Goal: Information Seeking & Learning: Check status

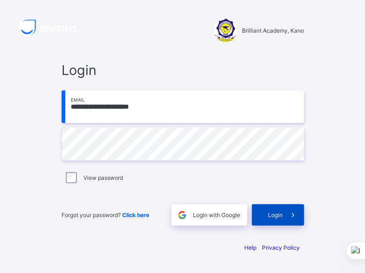
click at [270, 212] on div "Login" at bounding box center [278, 214] width 52 height 21
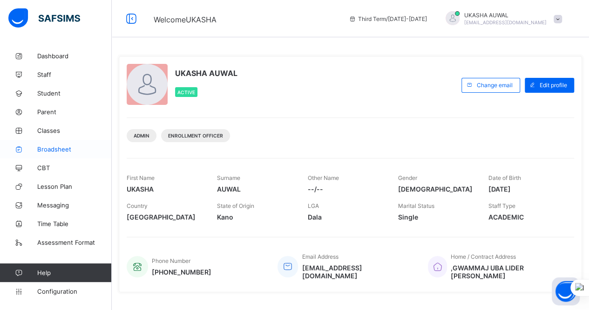
click at [70, 147] on span "Broadsheet" at bounding box center [74, 148] width 75 height 7
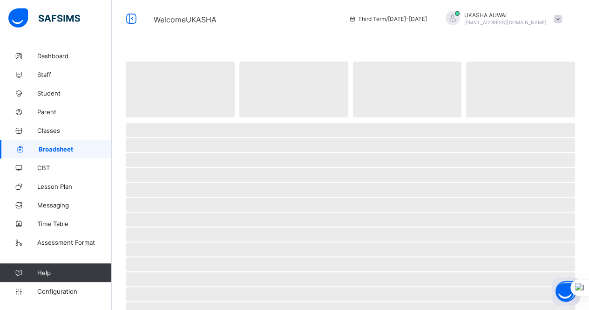
click at [70, 147] on span "Broadsheet" at bounding box center [75, 148] width 73 height 7
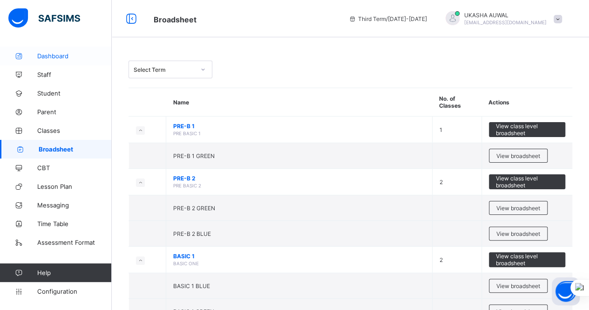
click at [103, 59] on span "Dashboard" at bounding box center [74, 55] width 75 height 7
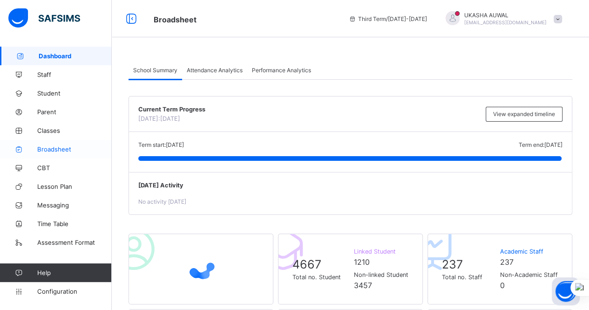
click at [58, 147] on span "Broadsheet" at bounding box center [74, 148] width 75 height 7
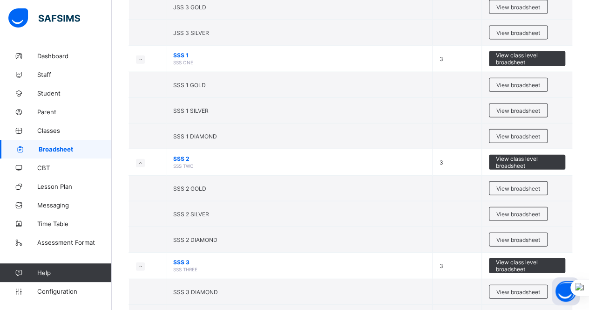
scroll to position [1042, 0]
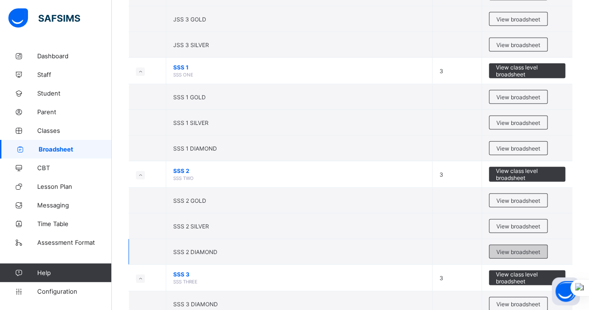
click at [364, 248] on span "View broadsheet" at bounding box center [519, 251] width 44 height 7
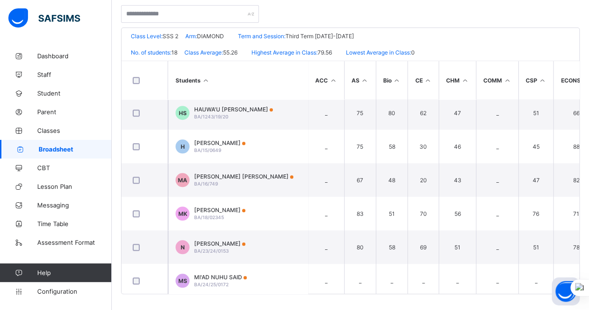
scroll to position [413, 0]
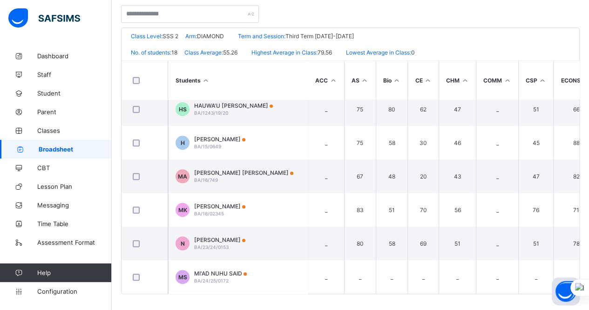
drag, startPoint x: 579, startPoint y: 225, endPoint x: 585, endPoint y: 248, distance: 24.0
click at [364, 248] on div "Students ACC AS Bio CE CHM COMM CSP ECONS. EL Fishery FM GEO GOVT. HL ISQ LIT. …" at bounding box center [351, 177] width 458 height 233
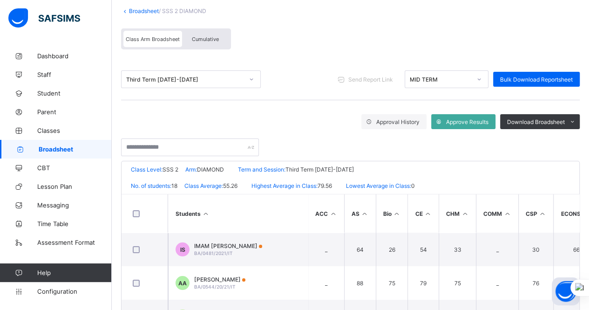
scroll to position [55, 0]
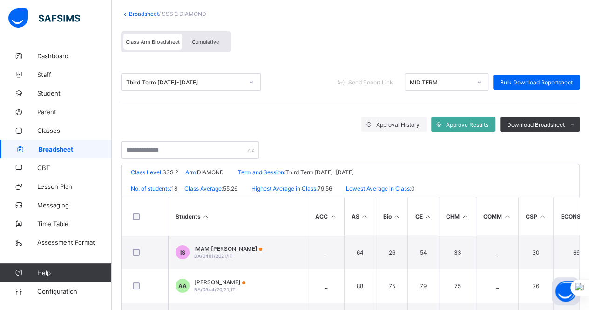
click at [141, 14] on link "Broadsheet" at bounding box center [144, 13] width 30 height 7
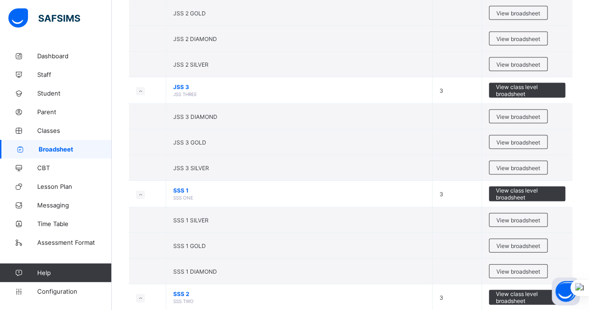
scroll to position [922, 0]
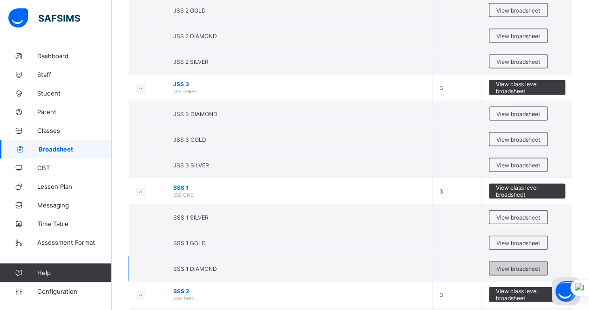
click at [364, 265] on span "View broadsheet" at bounding box center [519, 268] width 44 height 7
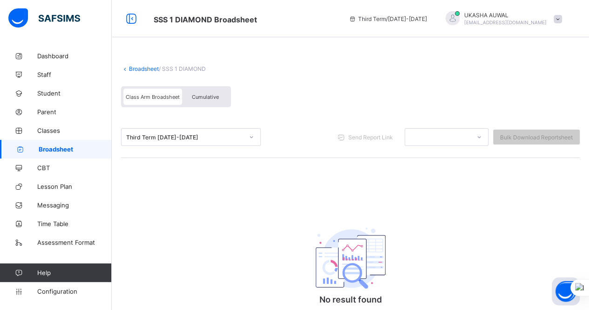
click at [209, 191] on div "Broadsheet / SSS 1 DIAMOND Class Arm Broadsheet Cumulative Third Term 2024-2025…" at bounding box center [350, 205] width 477 height 316
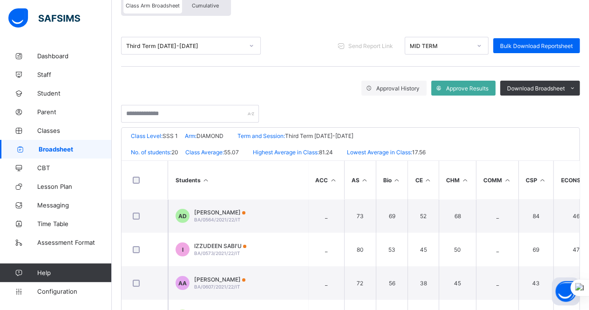
scroll to position [93, 0]
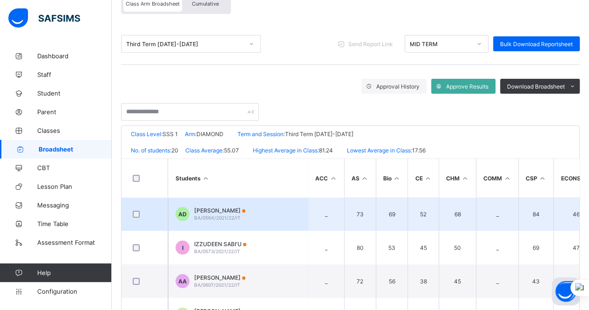
click at [435, 214] on td "52" at bounding box center [423, 214] width 31 height 34
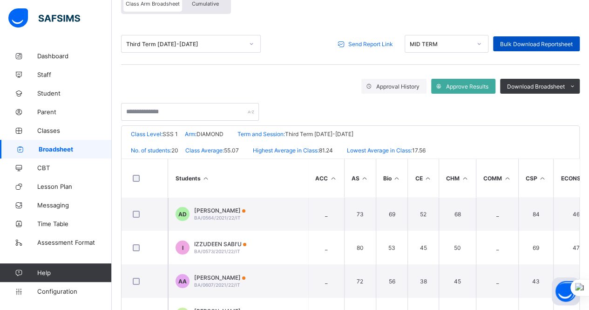
click at [547, 41] on span "Bulk Download Reportsheet" at bounding box center [536, 44] width 73 height 7
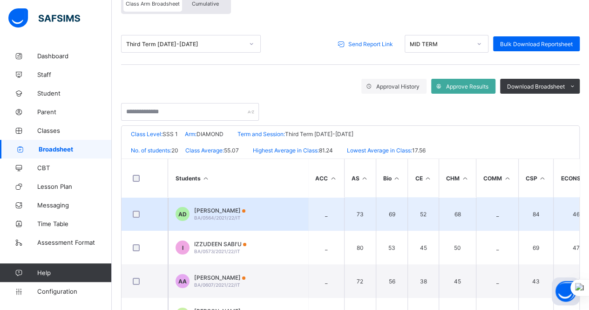
click at [231, 217] on span "BA/0564/2021/22/IT" at bounding box center [217, 218] width 47 height 6
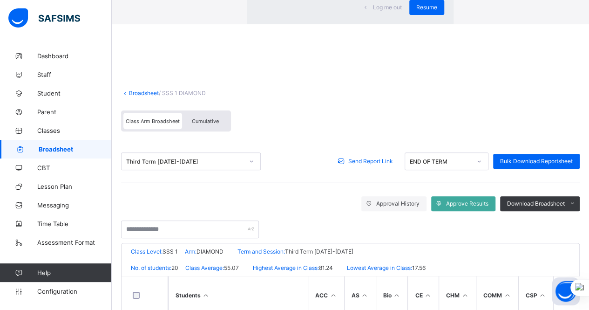
scroll to position [267, 0]
click at [416, 11] on span "Resume" at bounding box center [426, 7] width 21 height 7
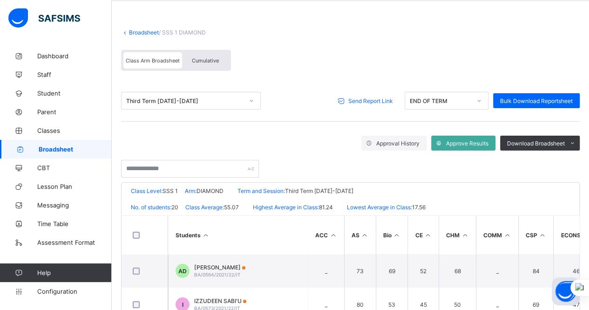
scroll to position [0, 0]
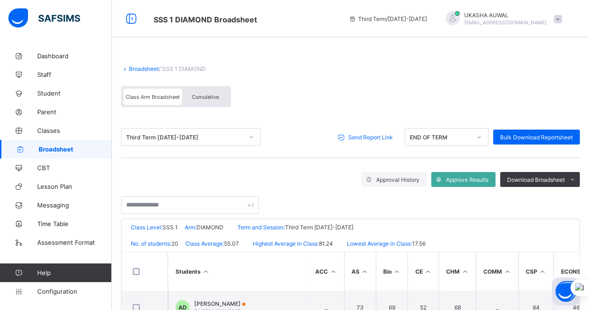
click at [145, 70] on link "Broadsheet" at bounding box center [144, 68] width 30 height 7
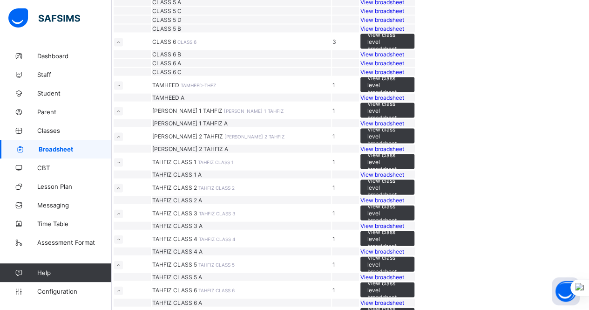
scroll to position [916, 0]
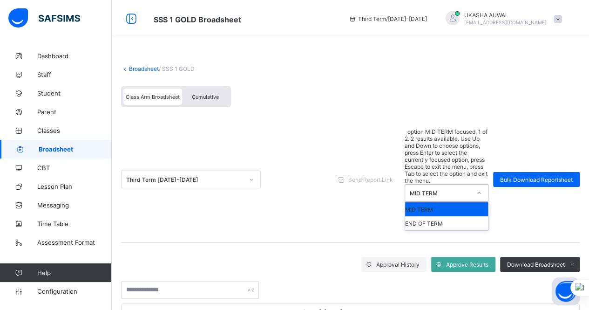
click at [455, 184] on div "MID TERM" at bounding box center [437, 192] width 65 height 17
click at [444, 216] on div "END OF TERM" at bounding box center [446, 223] width 83 height 14
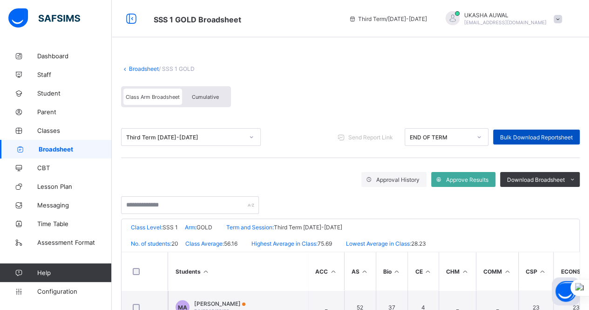
click at [515, 142] on div "Bulk Download Reportsheet" at bounding box center [536, 136] width 87 height 15
click at [143, 69] on link "Broadsheet" at bounding box center [144, 68] width 30 height 7
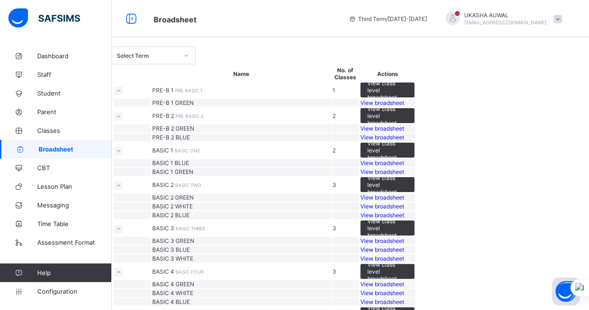
click at [21, 13] on img at bounding box center [44, 18] width 72 height 20
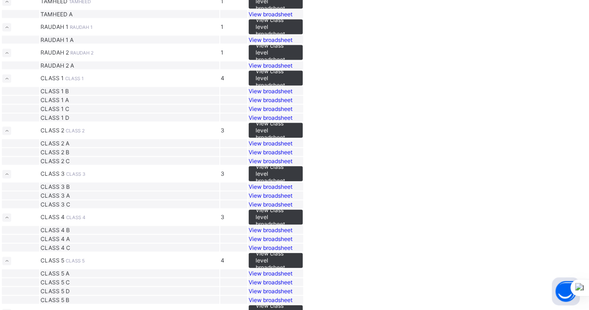
scroll to position [935, 0]
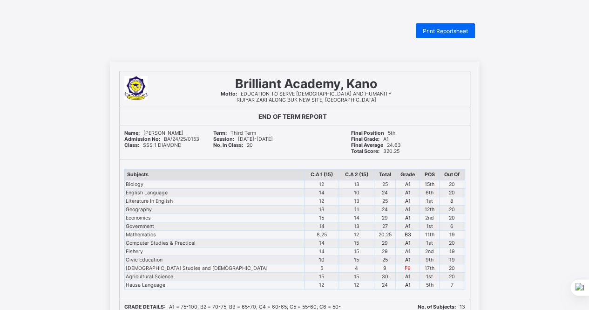
click at [305, 282] on td "12" at bounding box center [322, 285] width 34 height 8
click at [305, 279] on td "15" at bounding box center [322, 276] width 34 height 8
click at [339, 285] on td "12" at bounding box center [356, 285] width 35 height 8
click at [374, 283] on td "24" at bounding box center [384, 285] width 21 height 8
click at [305, 279] on td "15" at bounding box center [322, 276] width 34 height 8
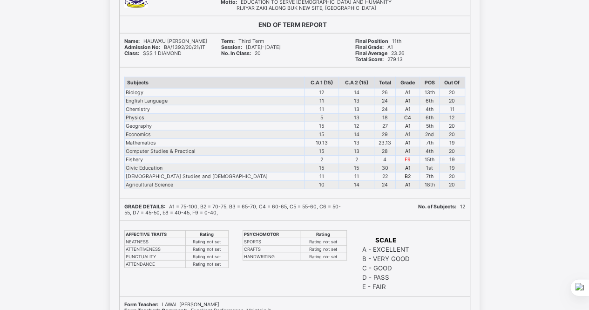
scroll to position [1173, 0]
click at [305, 175] on td "11" at bounding box center [322, 176] width 34 height 8
click at [374, 178] on td "22" at bounding box center [384, 176] width 21 height 8
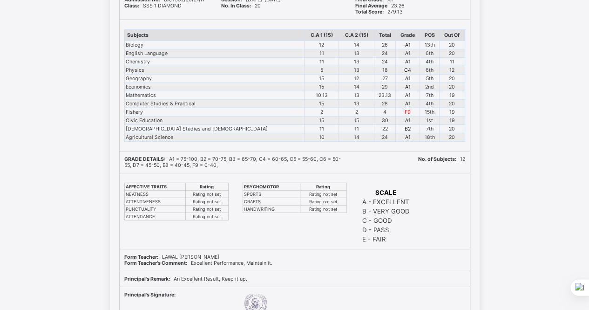
scroll to position [1211, 0]
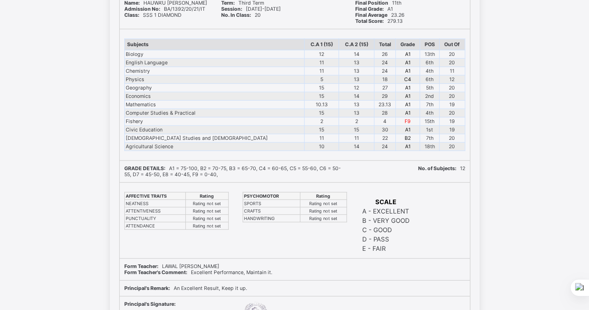
click at [426, 112] on td "4th" at bounding box center [429, 113] width 19 height 8
click at [403, 120] on td "F9" at bounding box center [408, 121] width 24 height 8
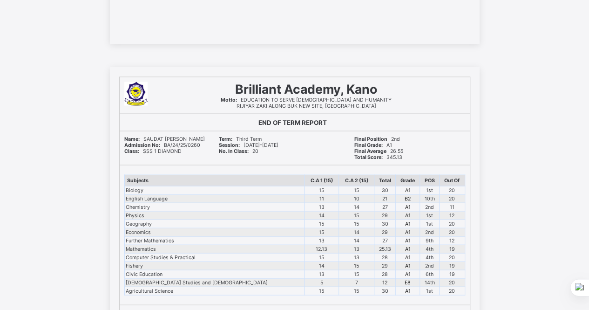
scroll to position [4588, 0]
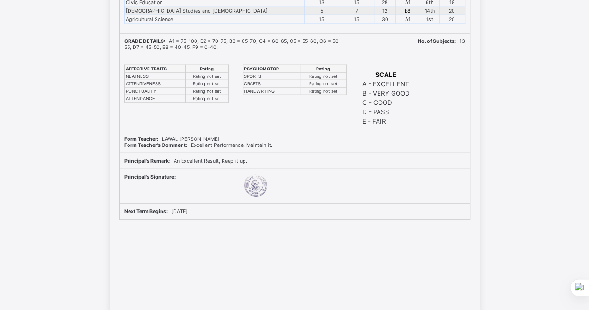
click at [549, 84] on div "Brilliant Academy, Kano Motto: EDUCATION TO SERVE GOD AND HUMANITY RIJIYAR ZAKI…" at bounding box center [294, 54] width 589 height 517
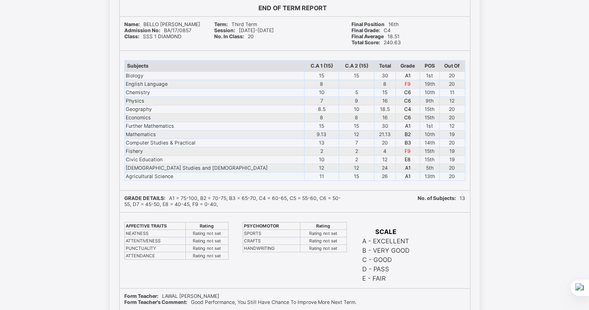
scroll to position [7132, 0]
click at [544, 266] on div "Brilliant Academy, Kano Motto: EDUCATION TO SERVE GOD AND HUMANITY RIJIYAR ZAKI…" at bounding box center [294, 211] width 589 height 517
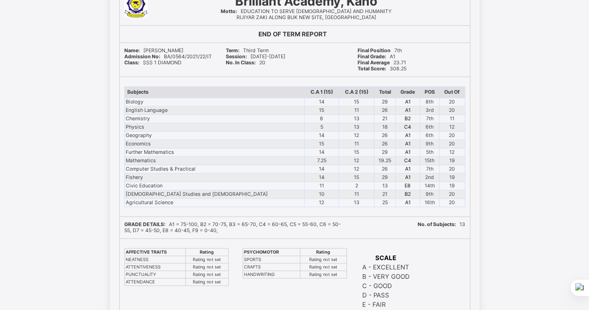
scroll to position [9270, 0]
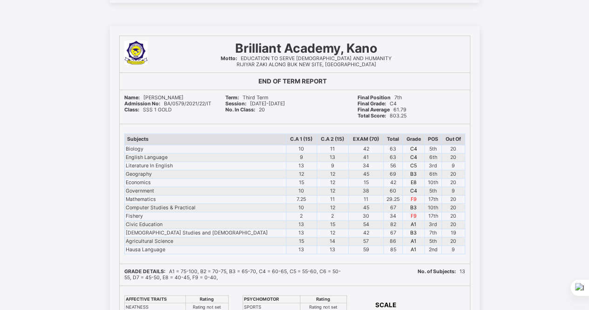
scroll to position [576, 0]
click at [537, 285] on div "[GEOGRAPHIC_DATA], [PERSON_NAME]: EDUCATION TO SERVE [DEMOGRAPHIC_DATA] AND HUM…" at bounding box center [294, 284] width 589 height 517
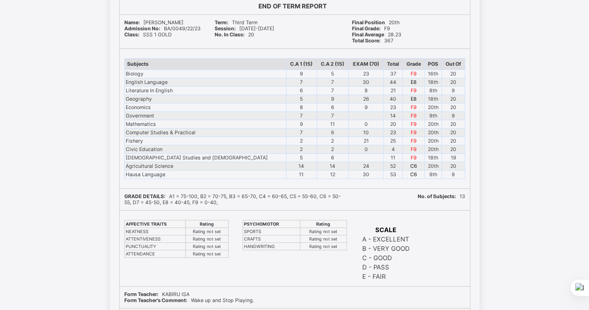
scroll to position [4956, 0]
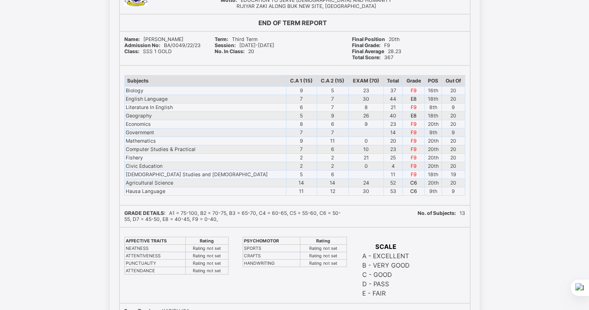
click at [383, 79] on th "Total" at bounding box center [392, 80] width 19 height 11
click at [383, 110] on td "21" at bounding box center [392, 107] width 19 height 8
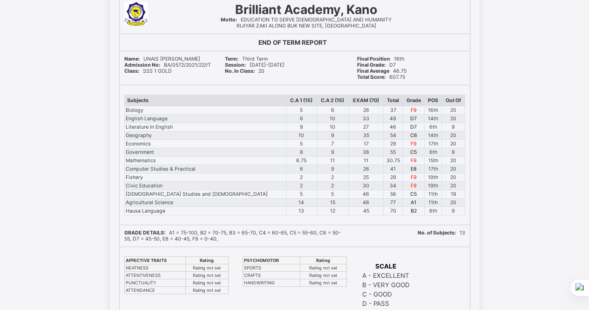
scroll to position [1693, 0]
